Goal: Find specific page/section: Find specific page/section

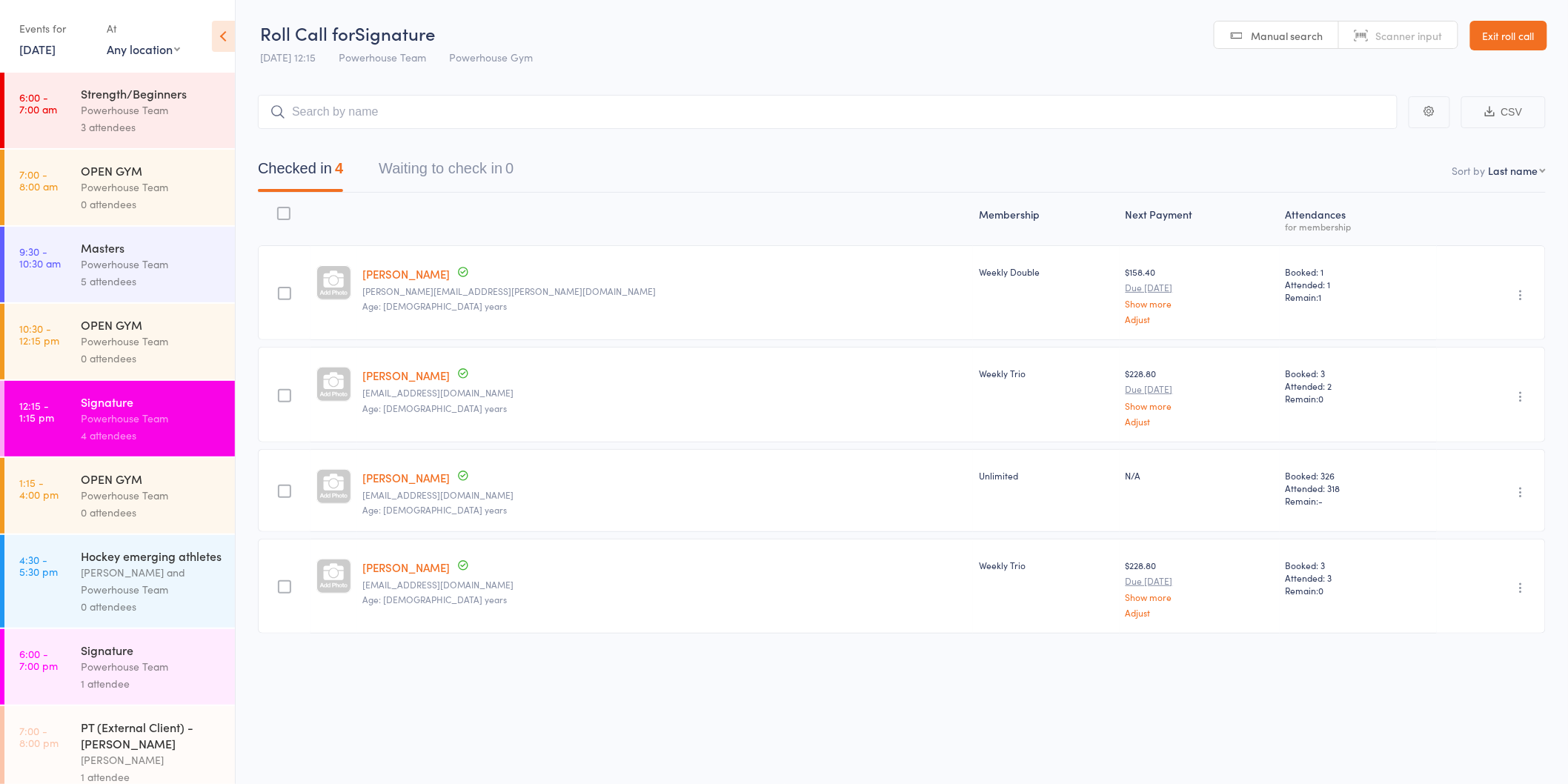
click at [534, 103] on input "search" at bounding box center [827, 112] width 1139 height 34
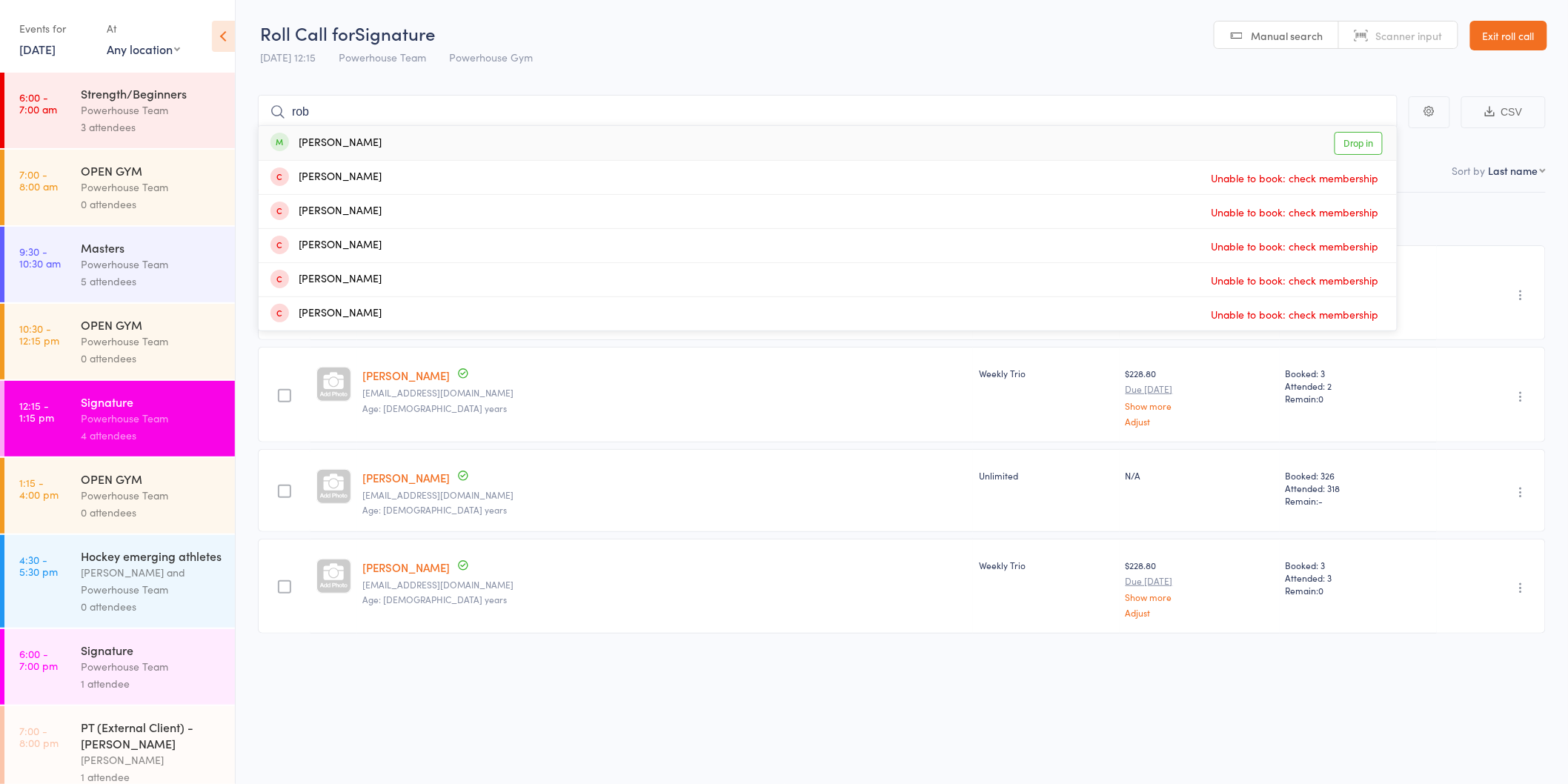
type input "rob"
click at [1353, 135] on link "Drop in" at bounding box center [1358, 143] width 48 height 23
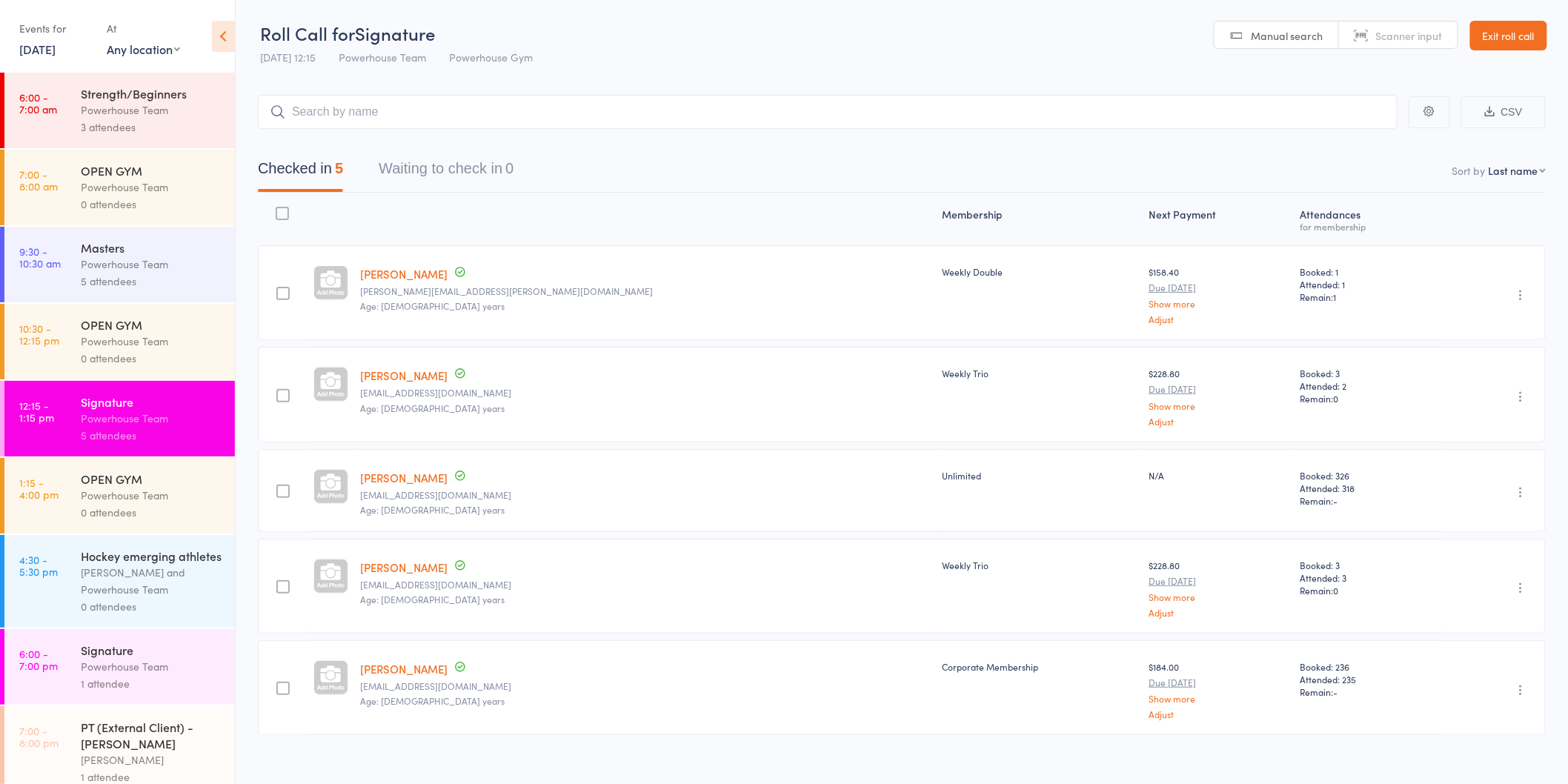
drag, startPoint x: 557, startPoint y: 232, endPoint x: 611, endPoint y: 205, distance: 60.4
click at [557, 232] on div at bounding box center [645, 219] width 583 height 39
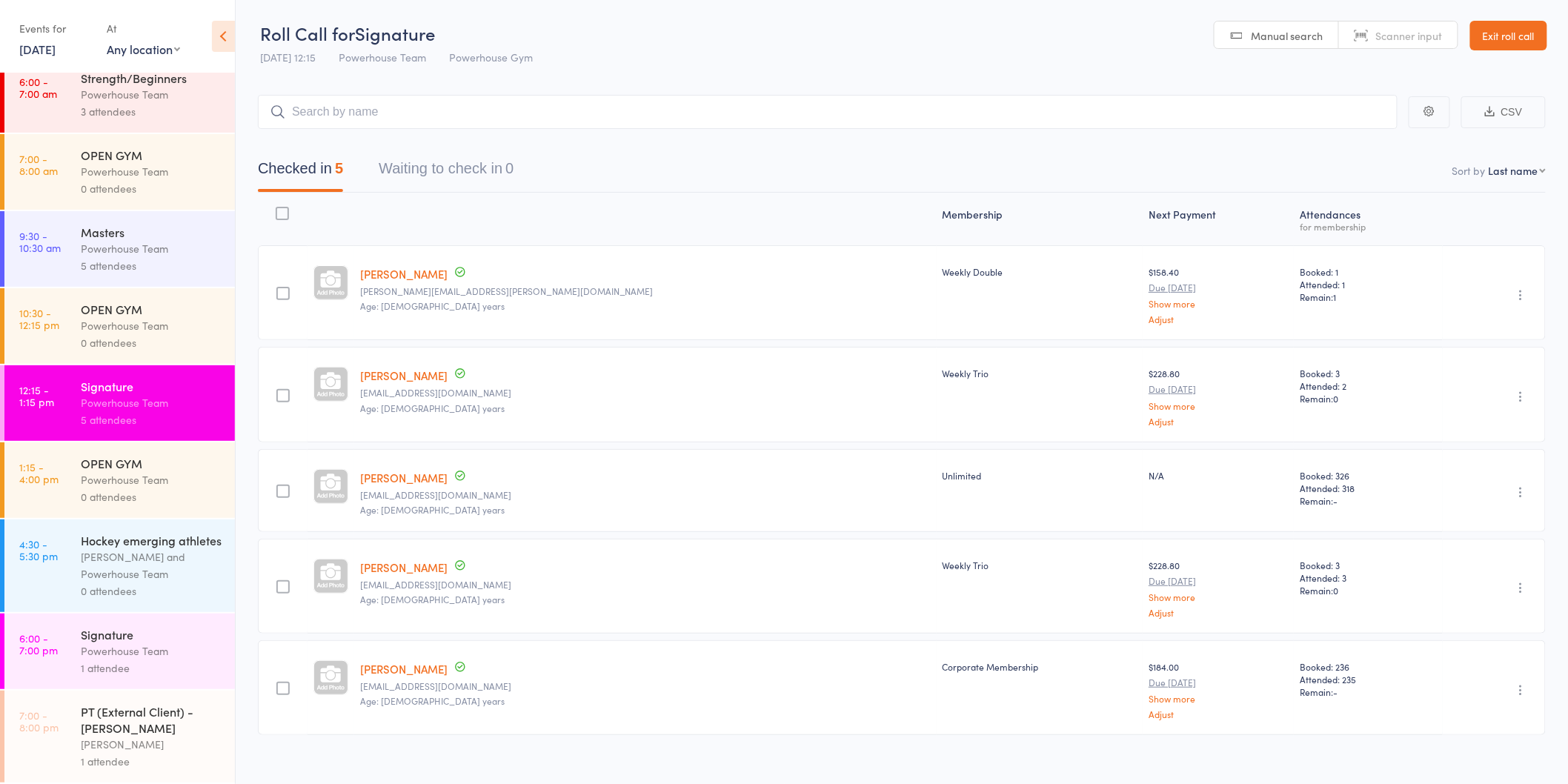
scroll to position [33, 0]
click at [1509, 38] on link "Exit roll call" at bounding box center [1509, 36] width 77 height 29
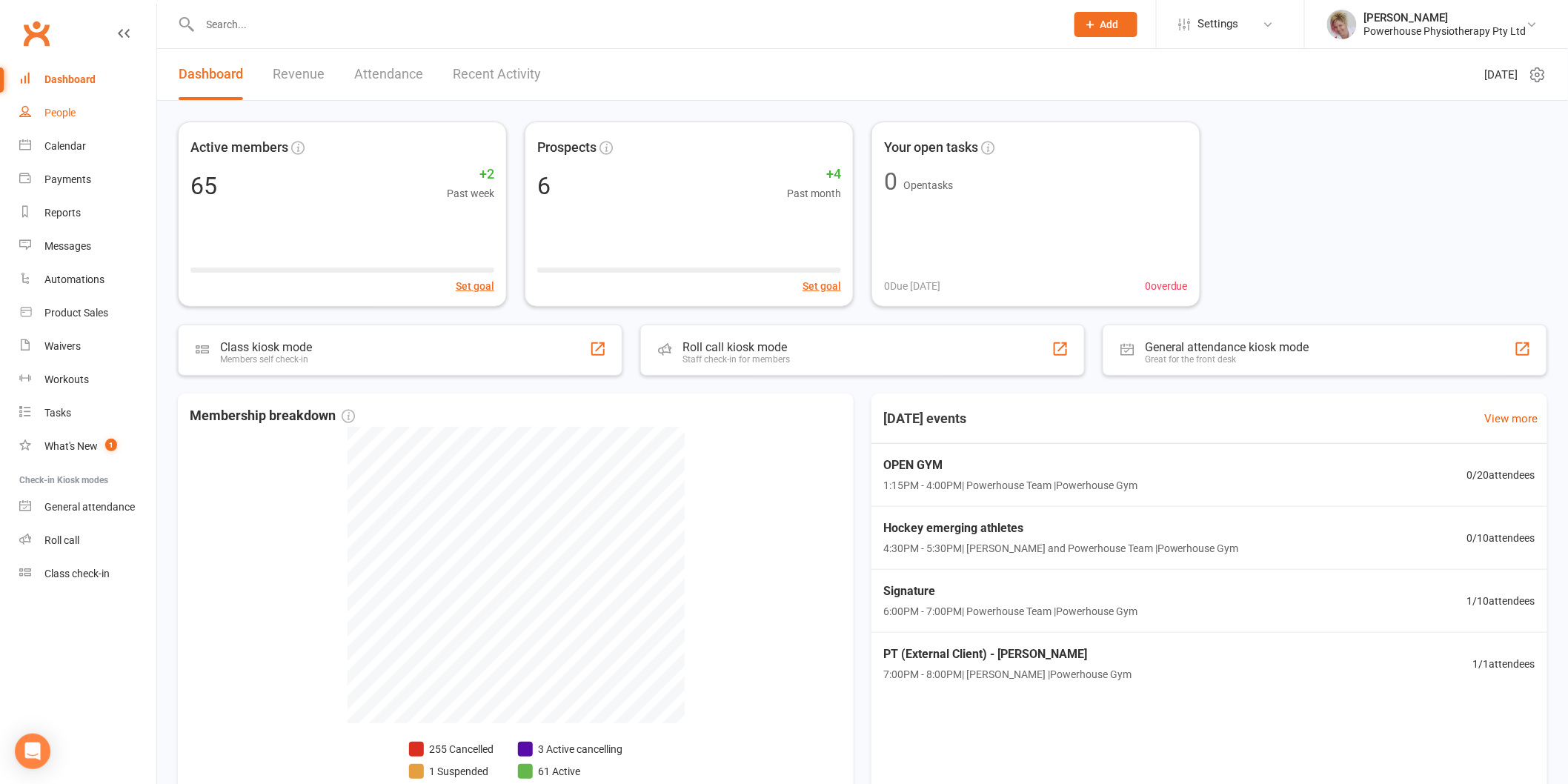
click at [56, 113] on div "People" at bounding box center [60, 113] width 31 height 12
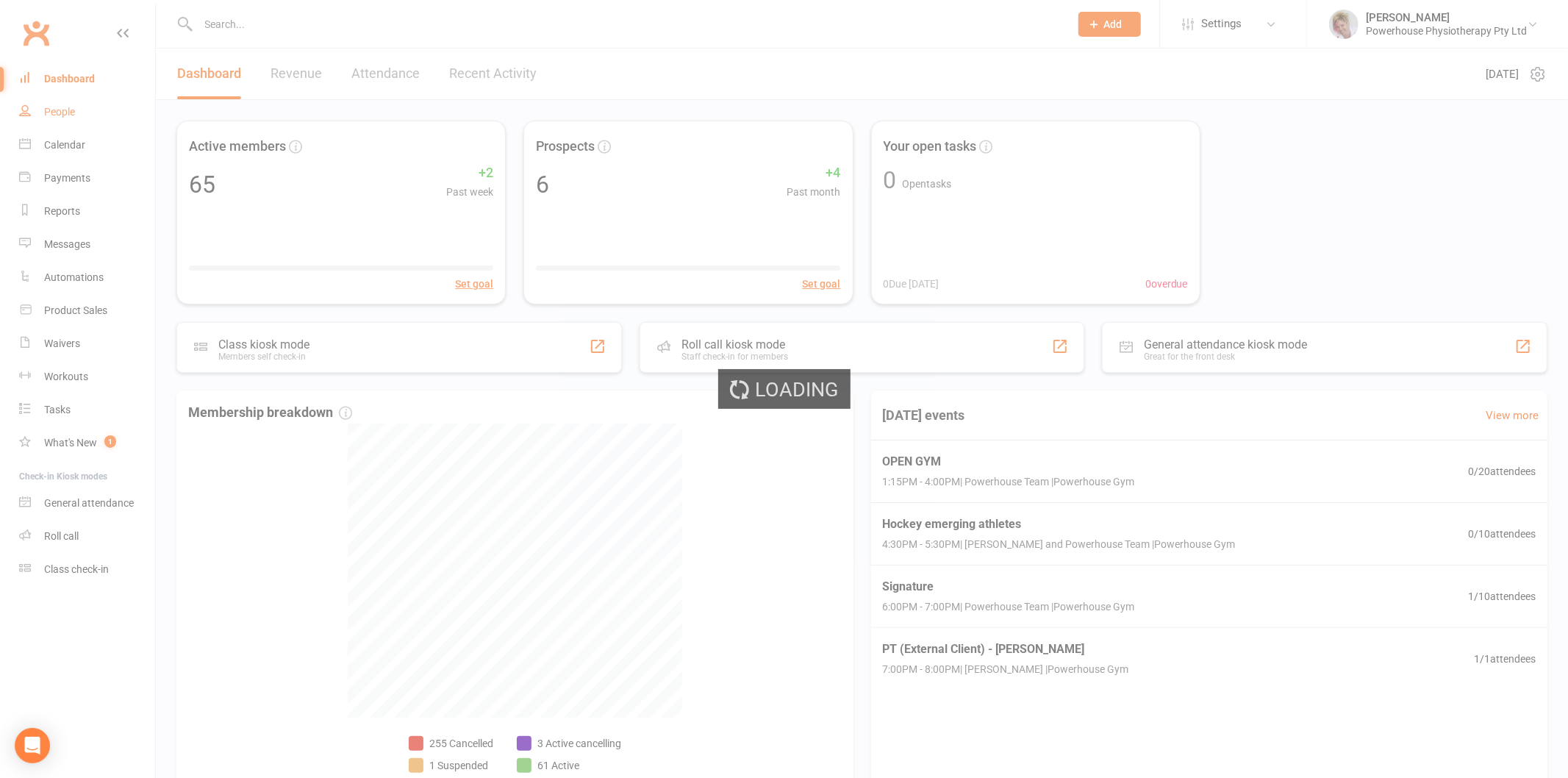
select select "100"
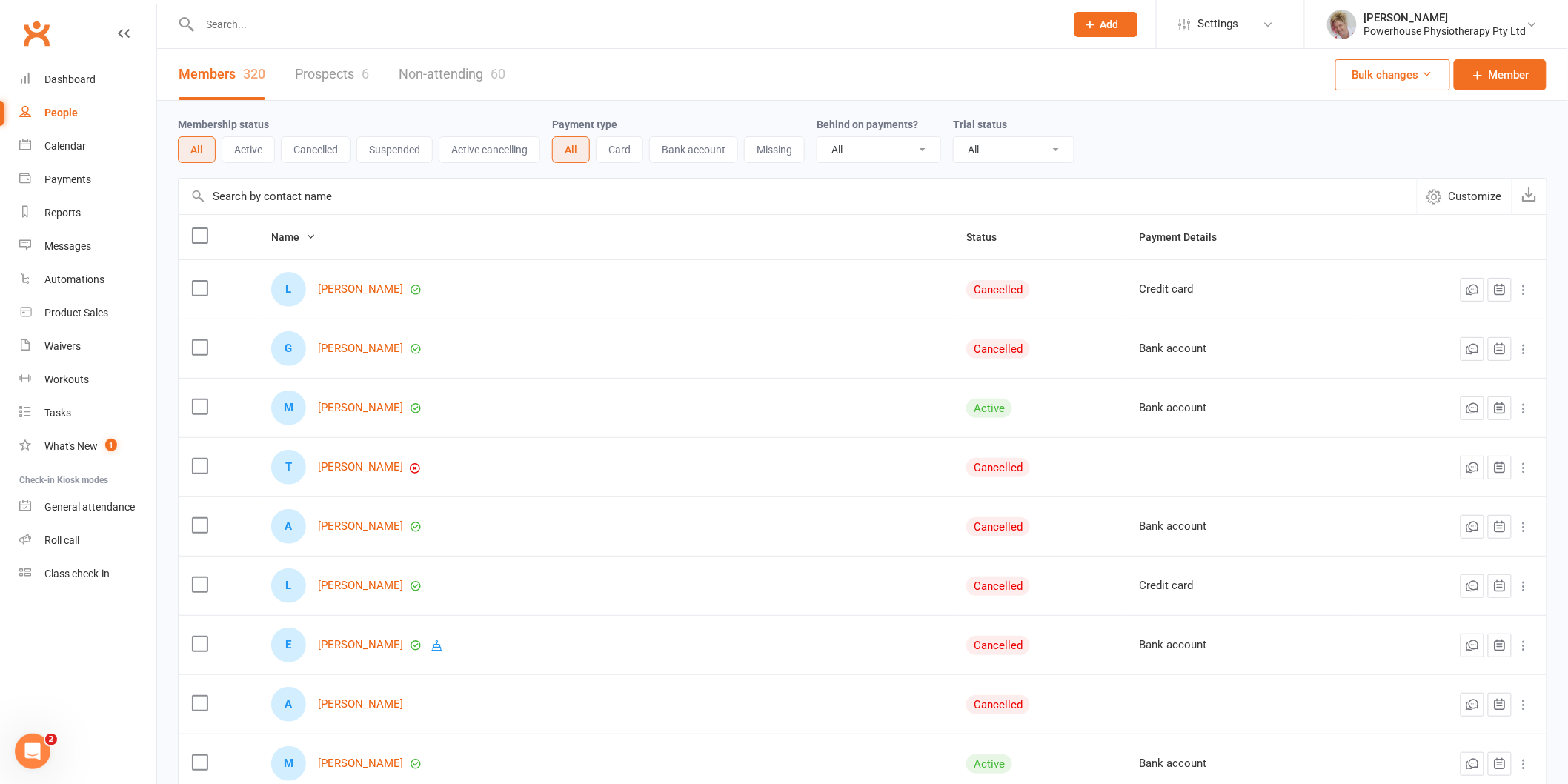
drag, startPoint x: 326, startPoint y: 25, endPoint x: 328, endPoint y: 4, distance: 21.1
click at [328, 9] on div at bounding box center [616, 24] width 877 height 48
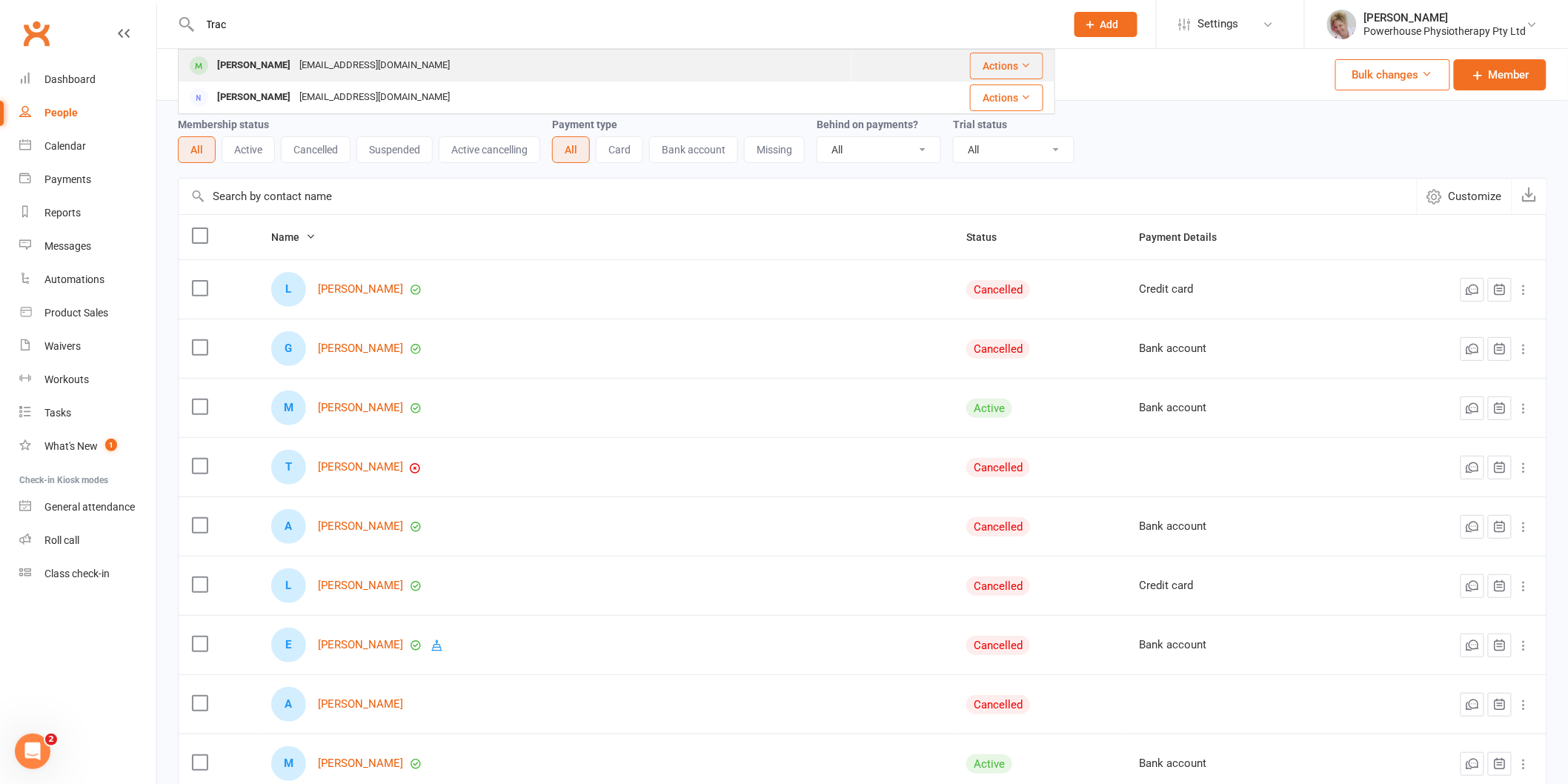
type input "Trac"
click at [252, 63] on div "[PERSON_NAME]" at bounding box center [253, 65] width 82 height 21
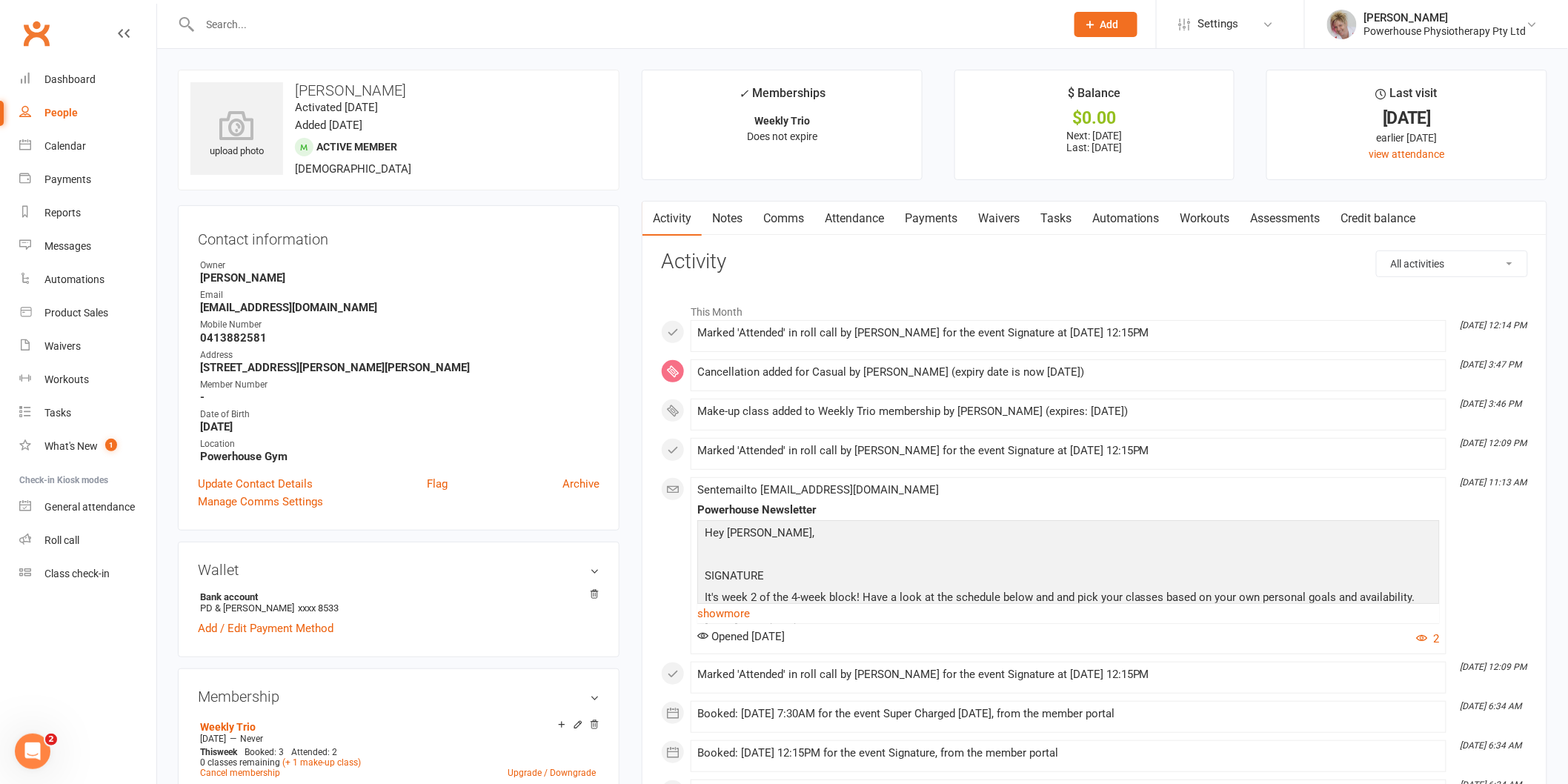
click at [302, 22] on input "text" at bounding box center [625, 24] width 859 height 21
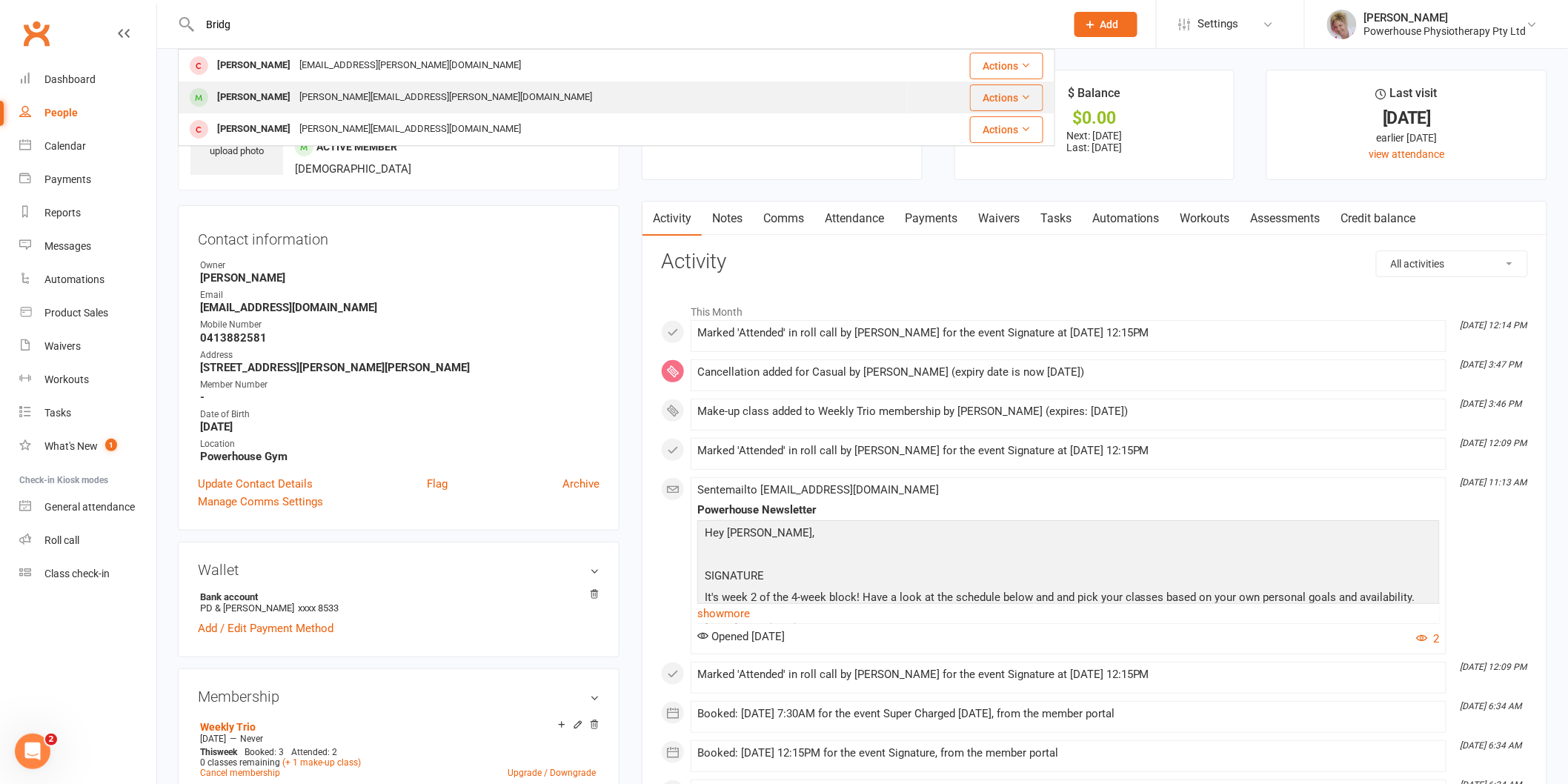
type input "Bridg"
click at [335, 101] on div "[PERSON_NAME][EMAIL_ADDRESS][PERSON_NAME][DOMAIN_NAME]" at bounding box center [446, 97] width 302 height 21
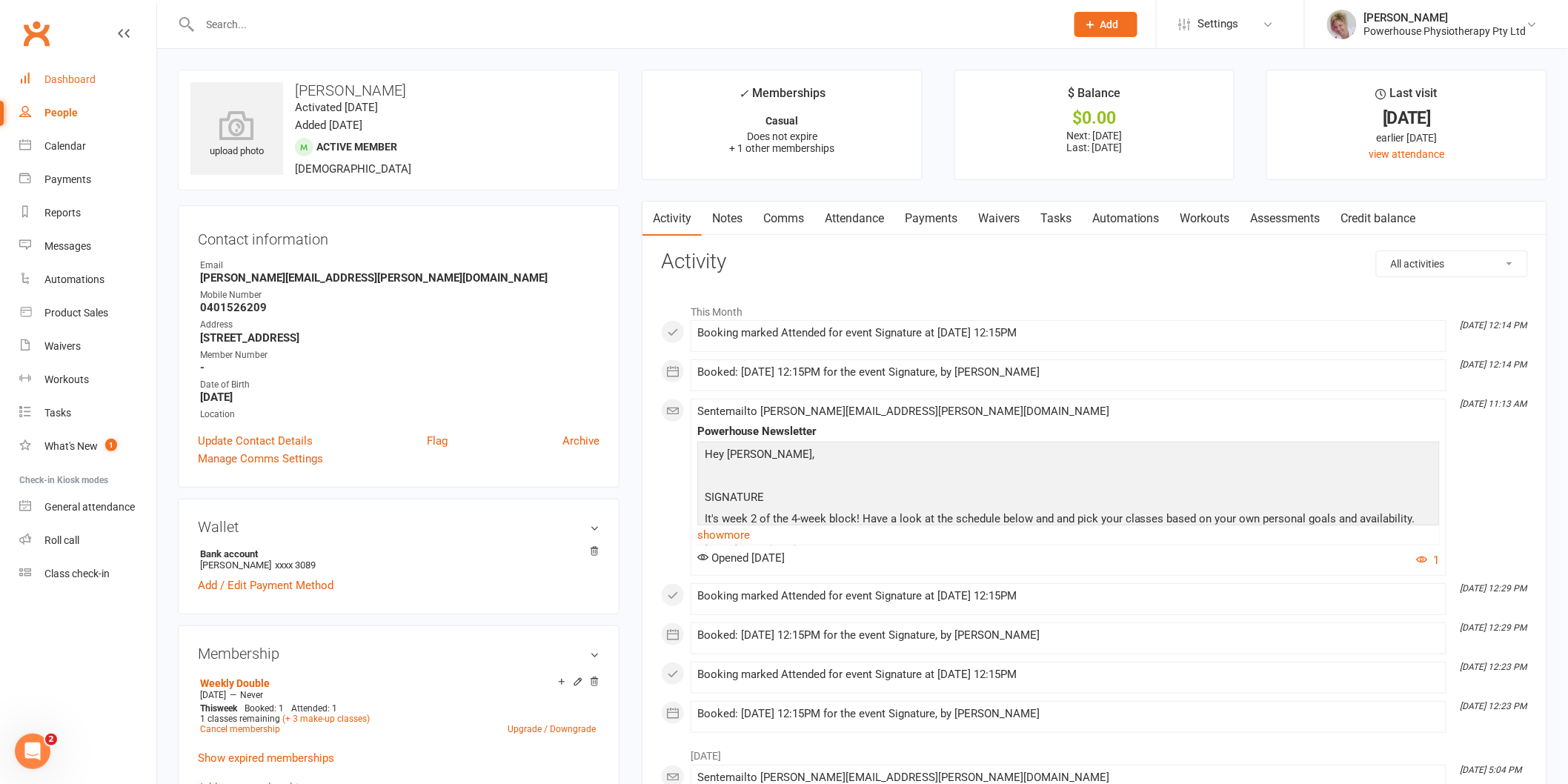
click at [92, 91] on link "Dashboard" at bounding box center [88, 80] width 137 height 33
